Goal: Task Accomplishment & Management: Use online tool/utility

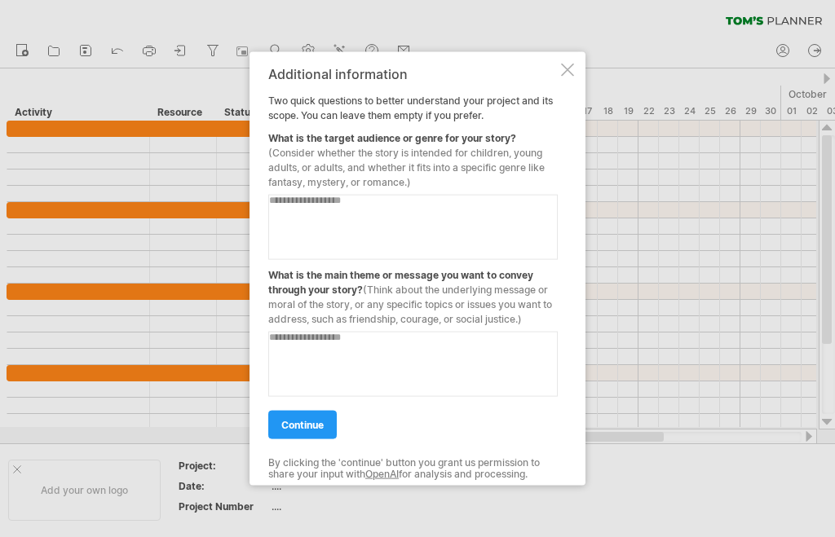
click at [302, 209] on textarea at bounding box center [412, 226] width 289 height 65
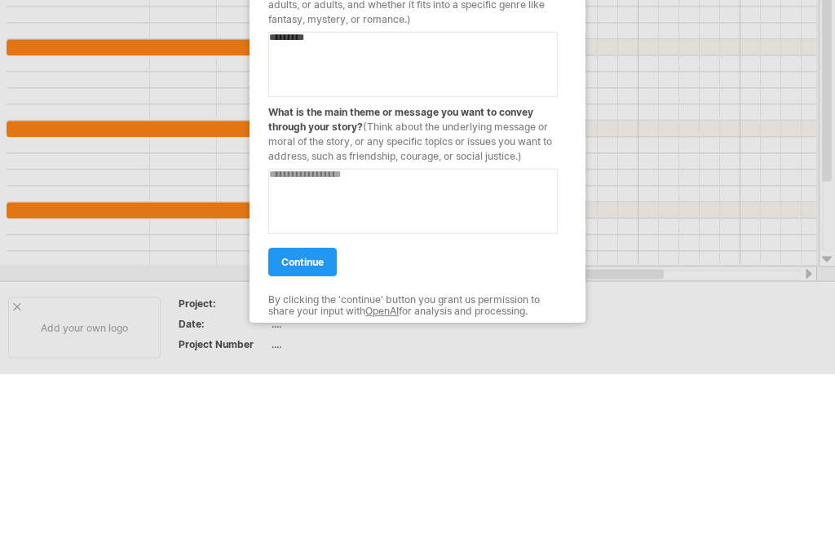
type textarea "********"
click at [316, 331] on textarea at bounding box center [412, 363] width 289 height 65
type textarea "**********"
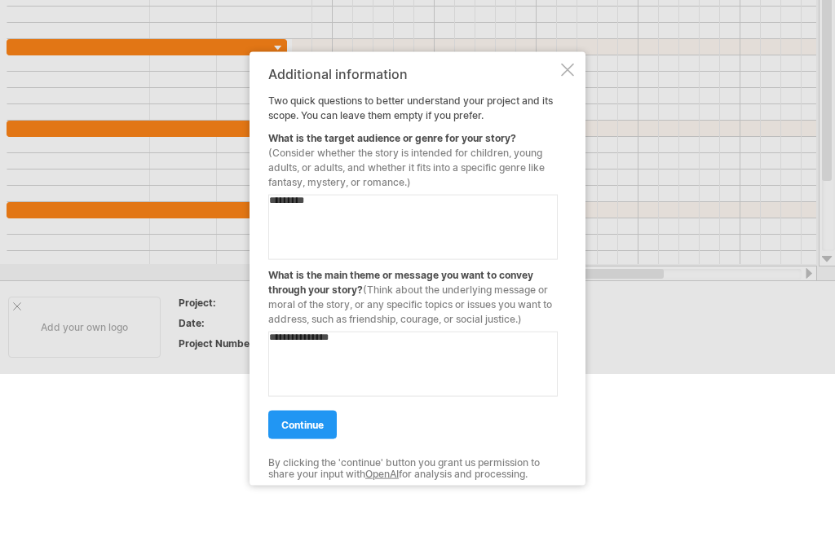
click at [315, 430] on span "continue" at bounding box center [302, 424] width 42 height 12
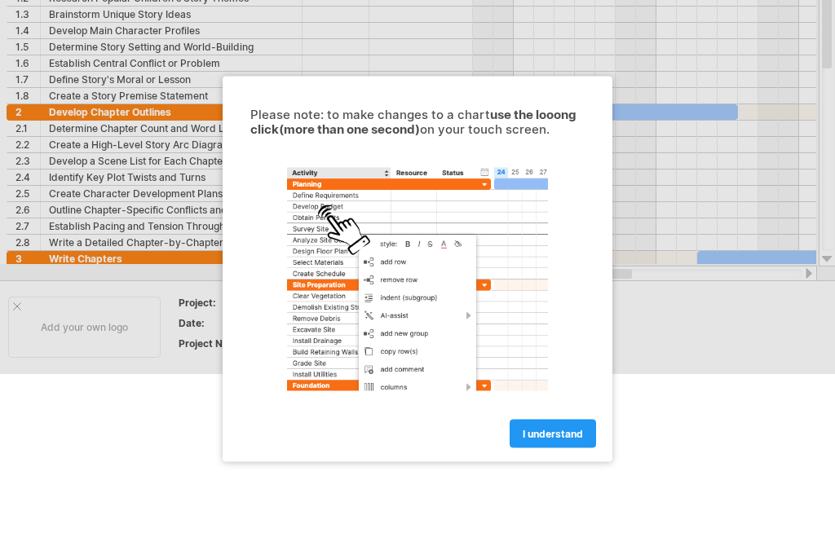
click at [544, 439] on span "I understand" at bounding box center [552, 433] width 60 height 12
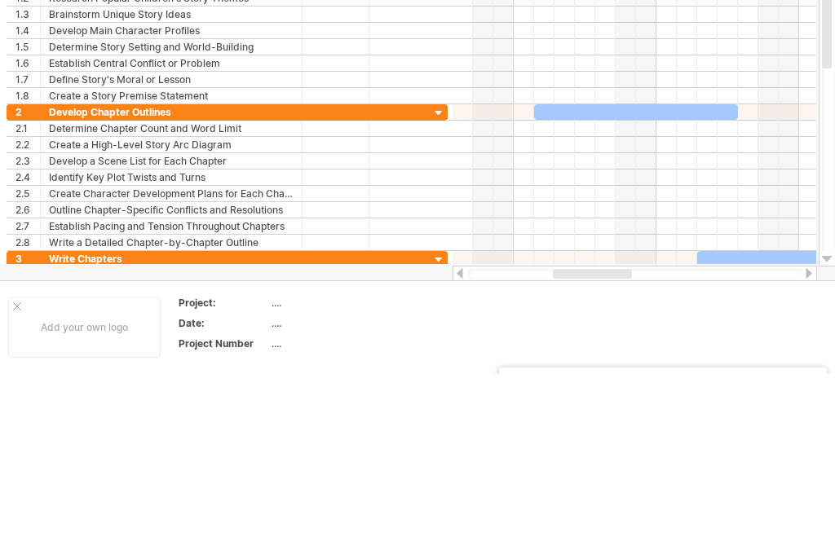
scroll to position [0, 0]
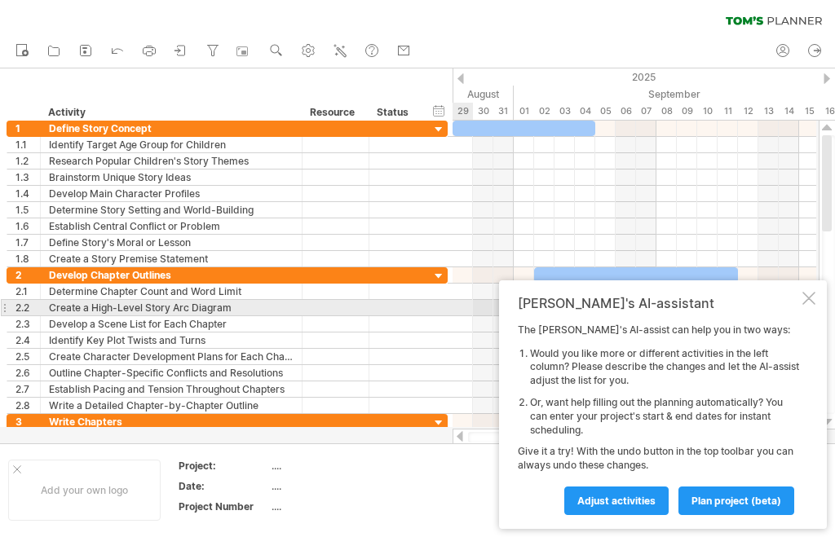
click at [808, 305] on div at bounding box center [808, 298] width 13 height 13
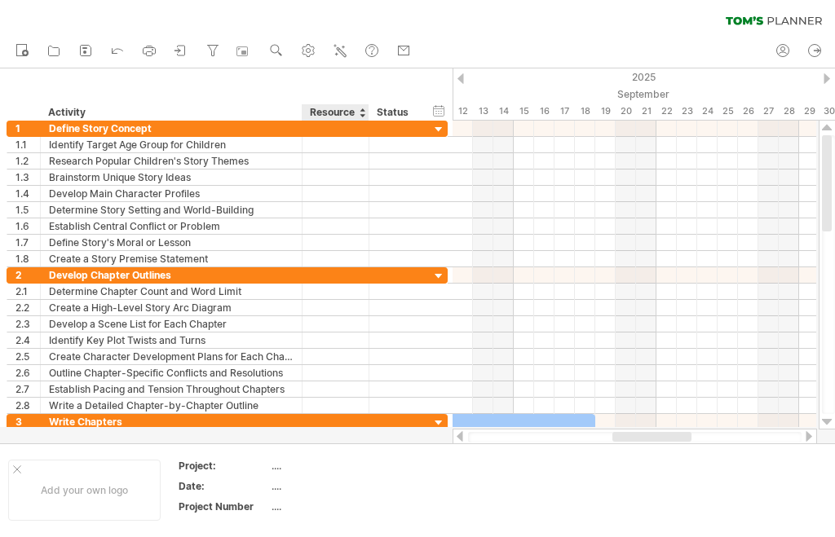
click at [433, 117] on div "hide start/end/duration show start/end/duration" at bounding box center [438, 110] width 15 height 17
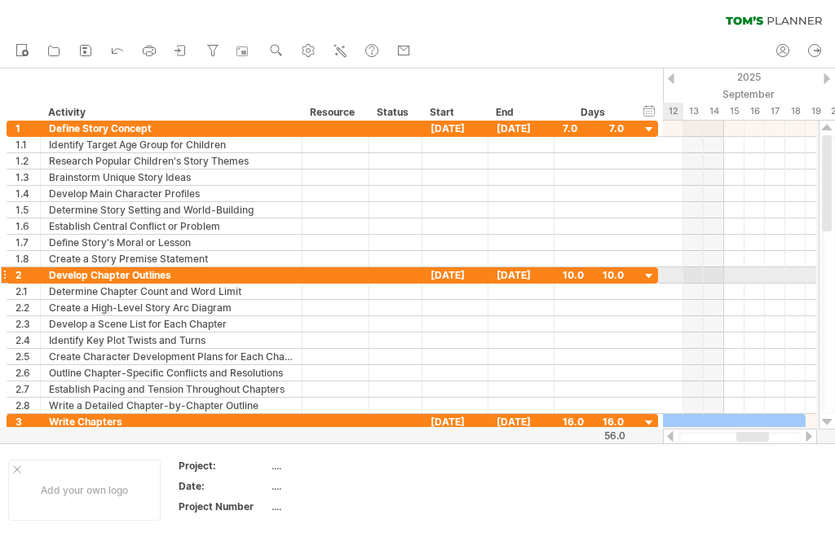
click at [643, 274] on div at bounding box center [648, 276] width 15 height 15
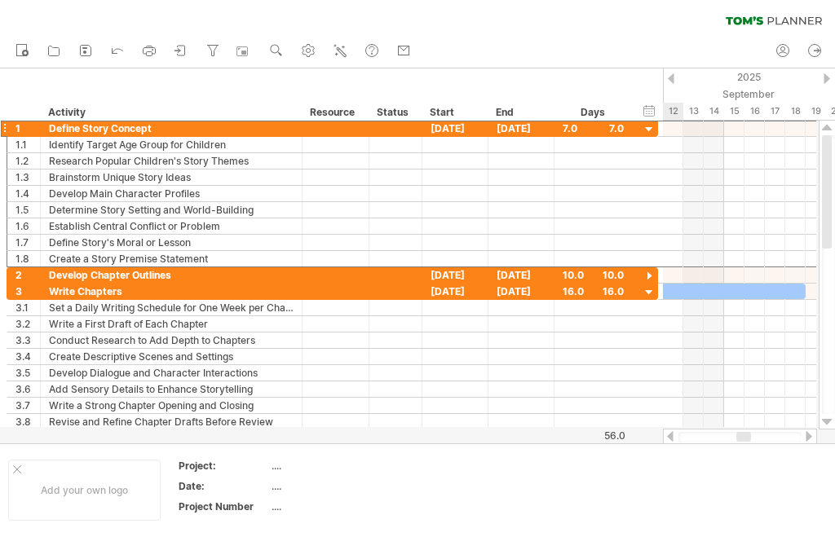
click at [651, 122] on div at bounding box center [648, 129] width 15 height 15
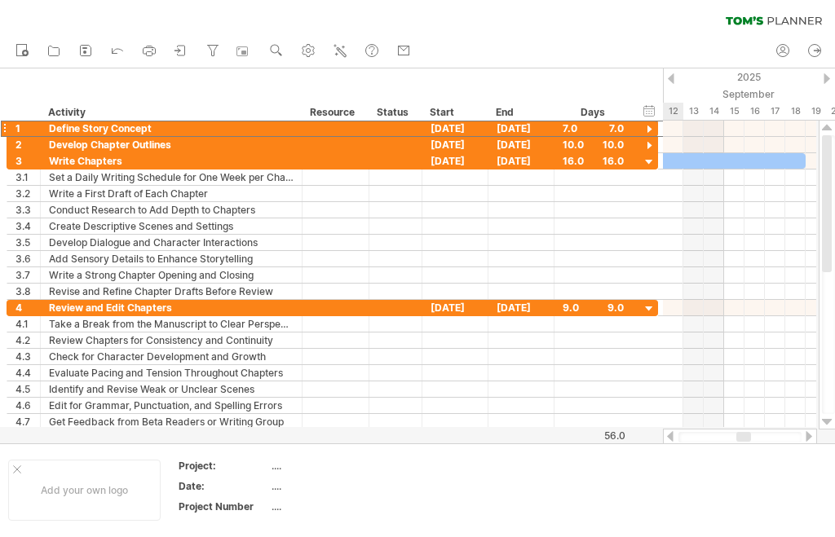
click at [649, 307] on div at bounding box center [648, 309] width 15 height 15
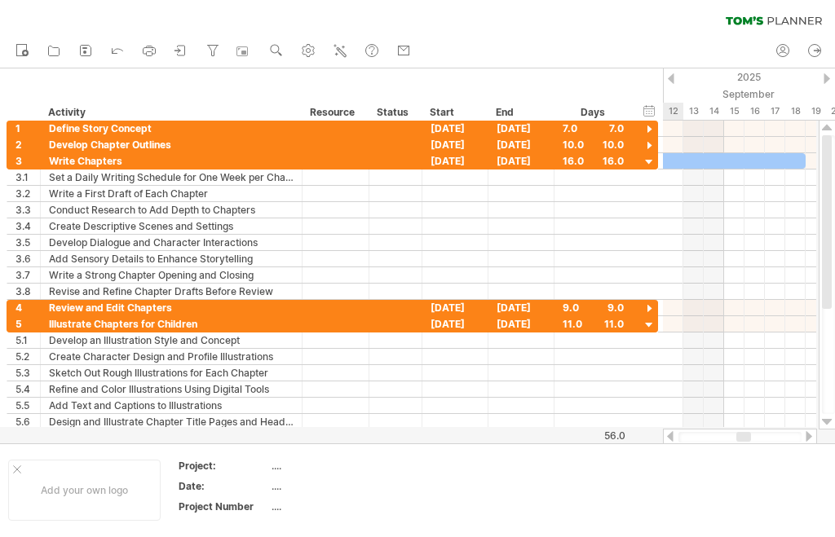
click at [647, 332] on div at bounding box center [648, 325] width 15 height 15
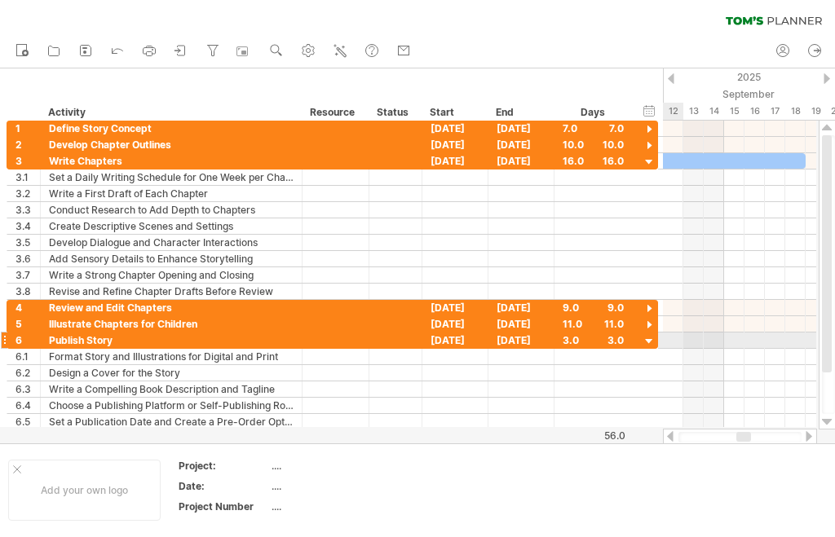
click at [646, 344] on div at bounding box center [648, 341] width 15 height 15
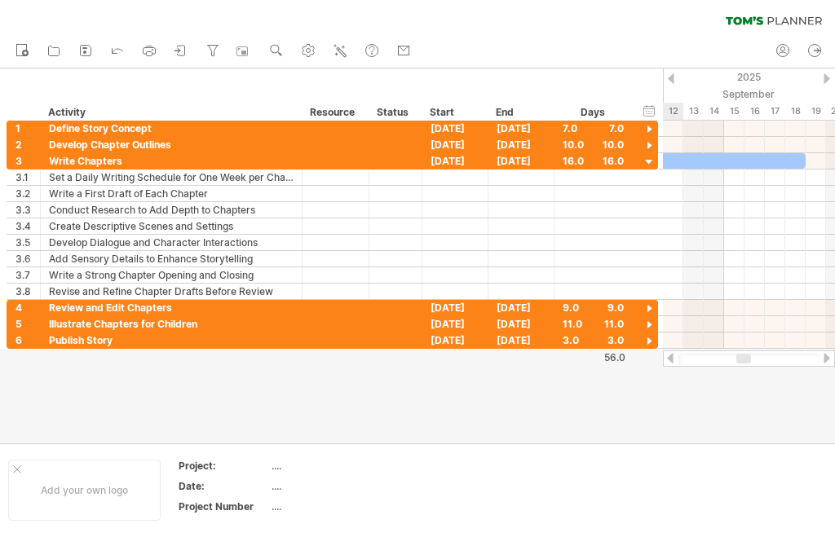
click at [650, 162] on div at bounding box center [648, 162] width 15 height 15
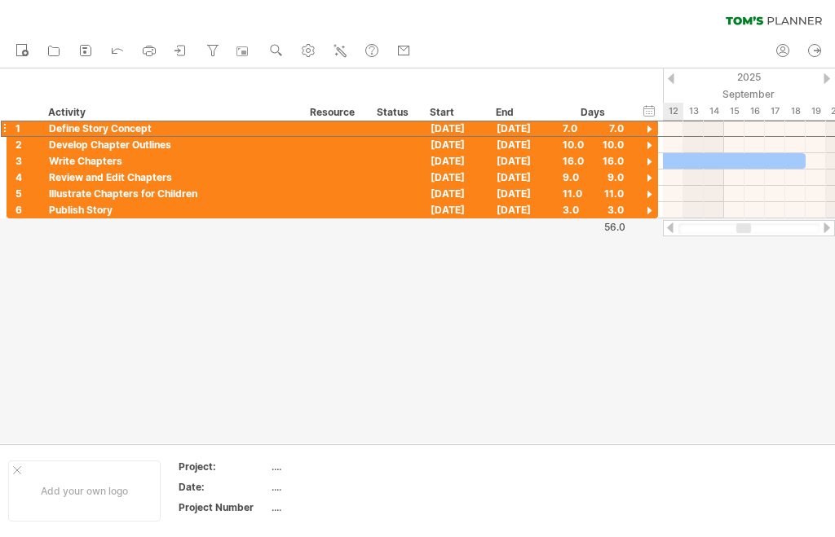
click at [7, 127] on div "1" at bounding box center [23, 128] width 33 height 15
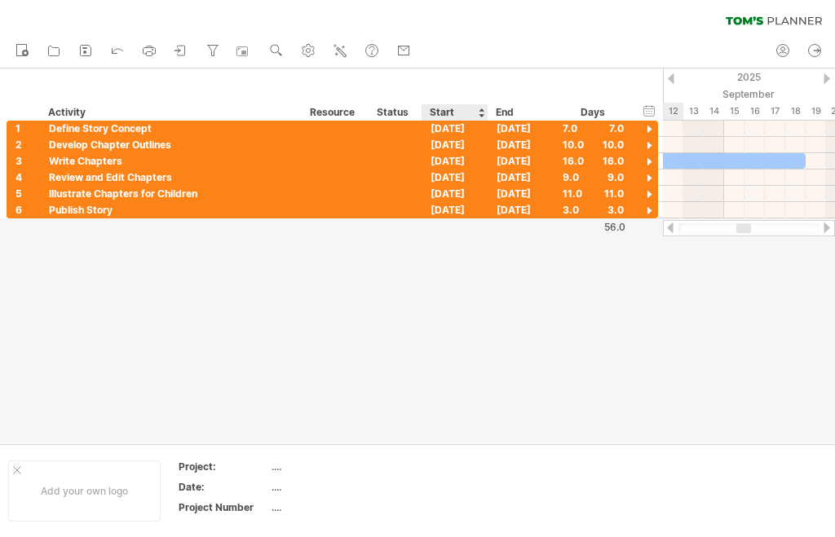
click at [648, 131] on div at bounding box center [648, 129] width 15 height 15
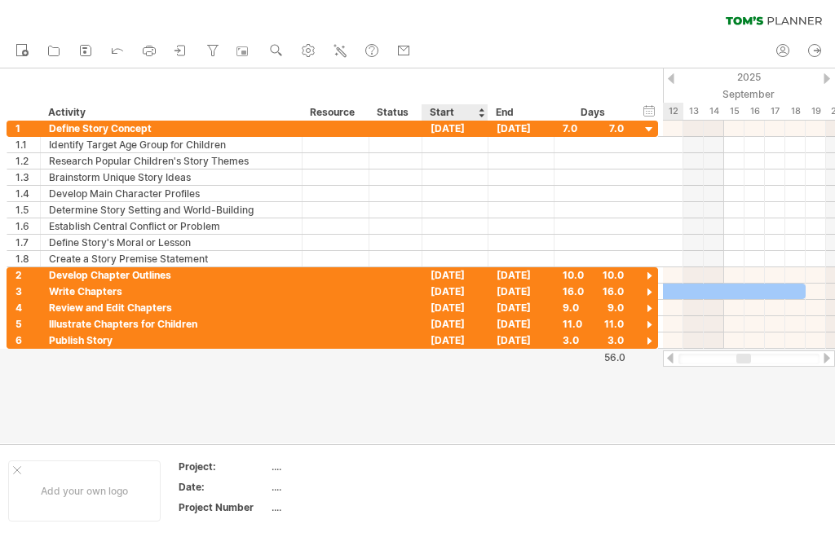
click at [648, 129] on div at bounding box center [648, 129] width 15 height 15
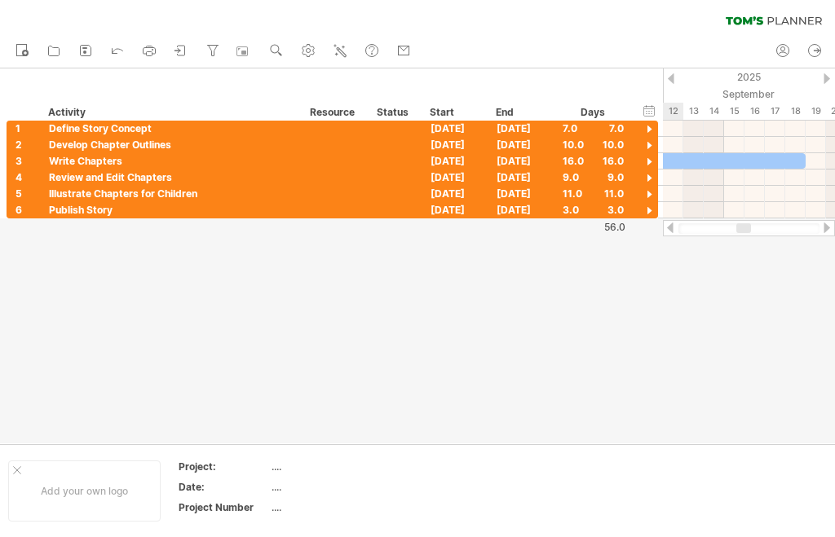
click at [670, 78] on div at bounding box center [671, 78] width 7 height 11
